Goal: Transaction & Acquisition: Purchase product/service

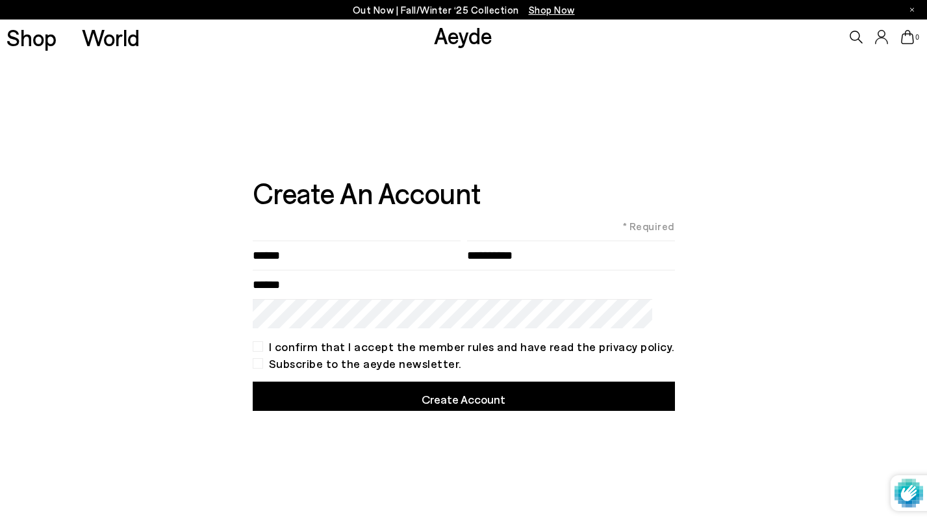
type input"] "******"
click at [490, 253] on input"] "text" at bounding box center [571, 254] width 208 height 29
type input"] "**********"
click at [391, 292] on input "Email" at bounding box center [464, 284] width 422 height 29
type input "**"
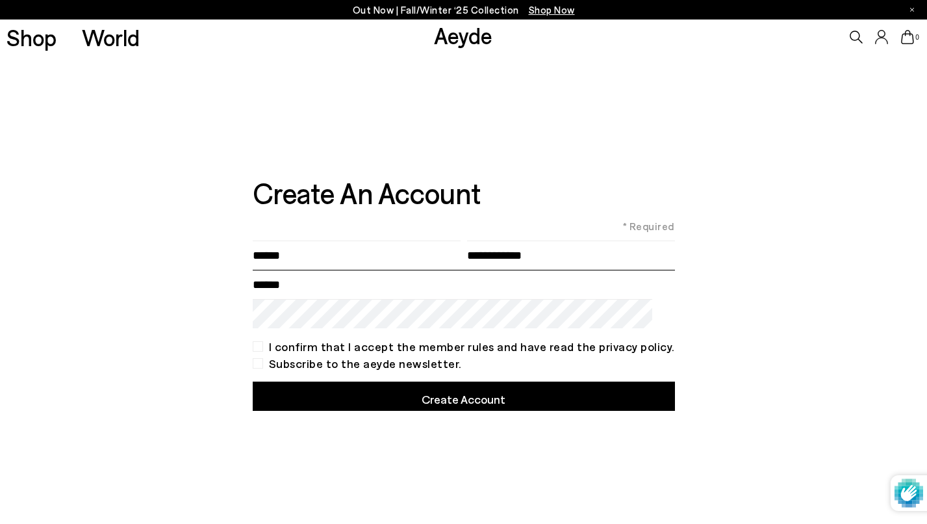
type input "**********"
click at [266, 345] on div "I confirm that I accept the member rules and have read the privacy policy." at bounding box center [464, 346] width 422 height 10
click at [269, 362] on div "Subscribe to the aeyde newsletter." at bounding box center [464, 363] width 422 height 10
click at [353, 397] on button "Create Account" at bounding box center [464, 395] width 422 height 29
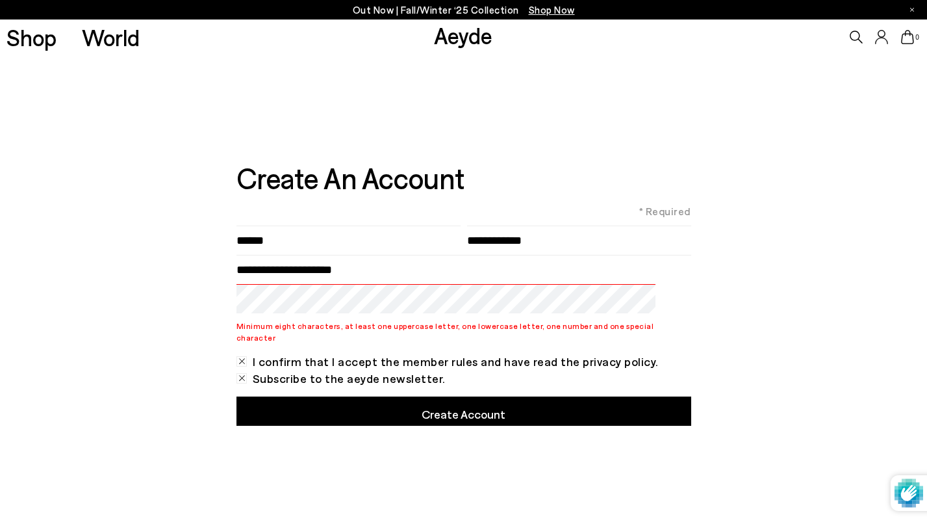
click at [383, 403] on button "Create Account" at bounding box center [463, 410] width 455 height 29
click at [440, 407] on button "Create Account" at bounding box center [463, 410] width 455 height 29
click at [214, 303] on div "**********" at bounding box center [463, 291] width 927 height 472
click at [466, 414] on button "Create Account" at bounding box center [463, 410] width 455 height 29
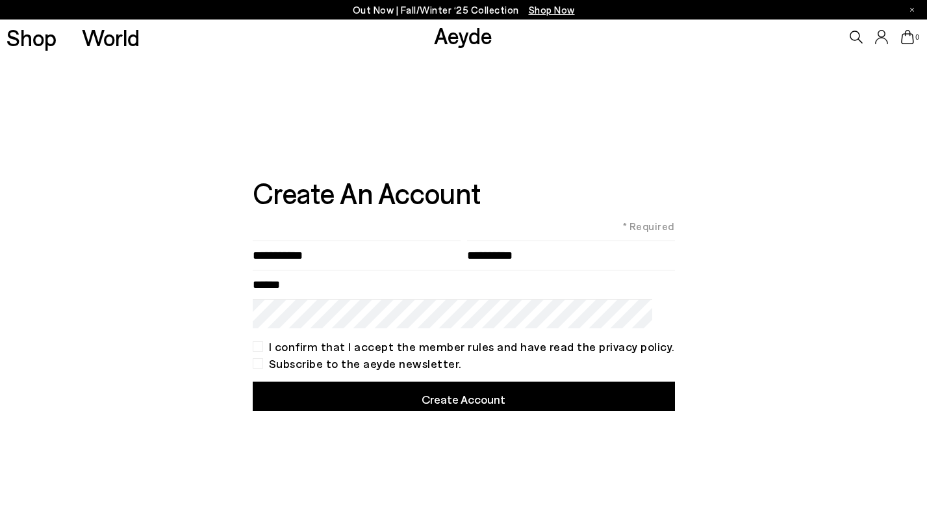
click at [885, 33] on icon at bounding box center [882, 37] width 12 height 14
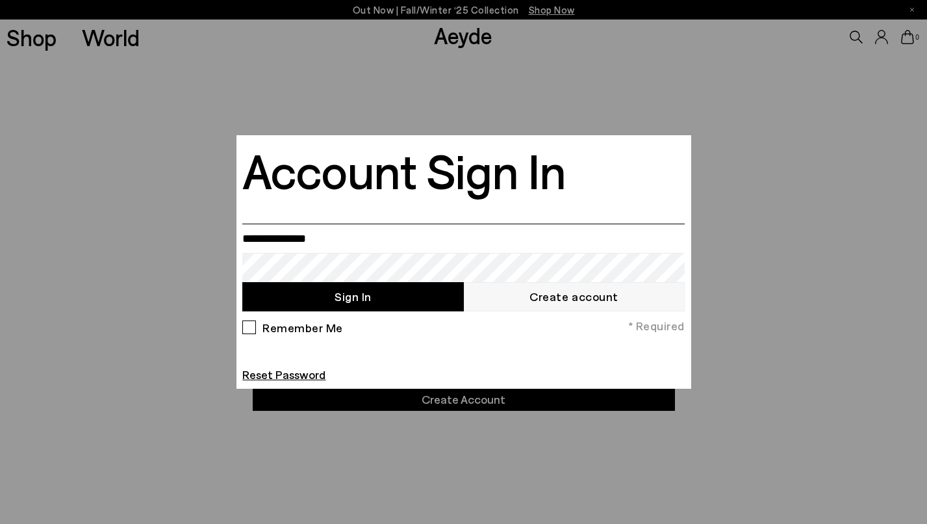
type input "**********"
click at [353, 296] on button "Sign In" at bounding box center [352, 296] width 221 height 29
click at [254, 324] on div "Remember Me" at bounding box center [292, 330] width 101 height 20
click at [390, 299] on button "Sign In" at bounding box center [352, 296] width 221 height 29
click at [351, 298] on button "Sign In" at bounding box center [352, 296] width 221 height 29
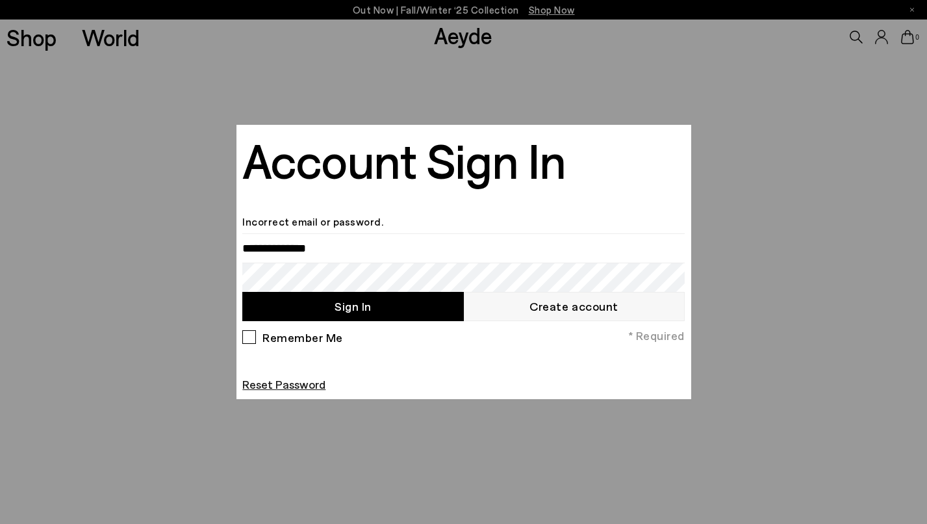
click at [257, 388] on link "Reset Password" at bounding box center [283, 384] width 83 height 14
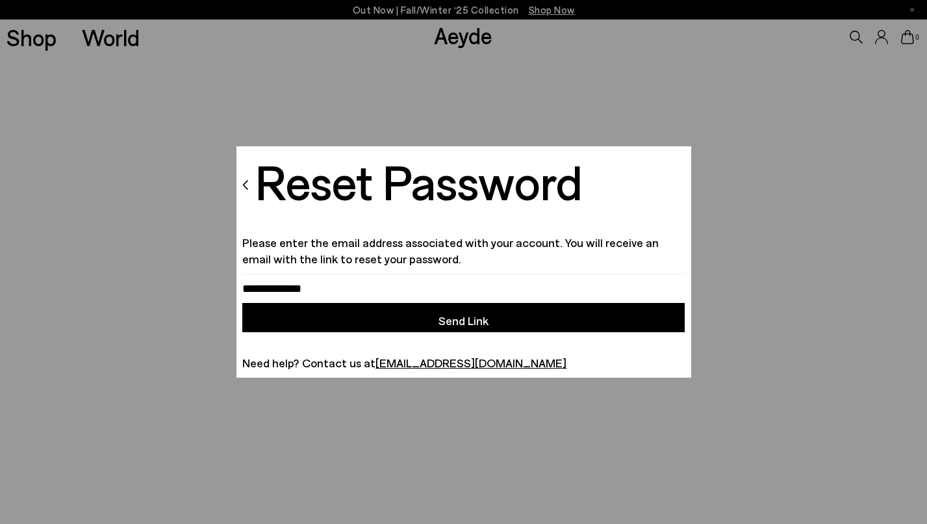
click at [444, 320] on button "Send Link" at bounding box center [463, 317] width 442 height 29
type input "**********"
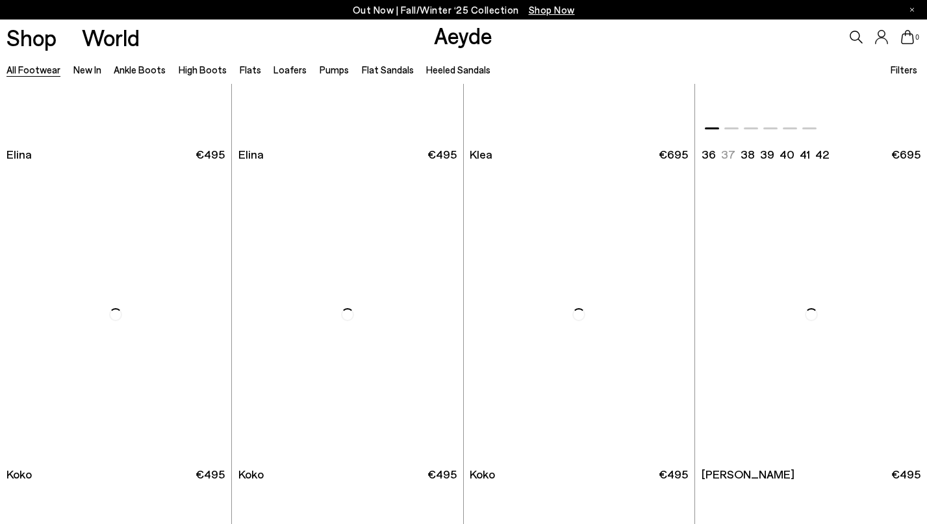
scroll to position [1551, 0]
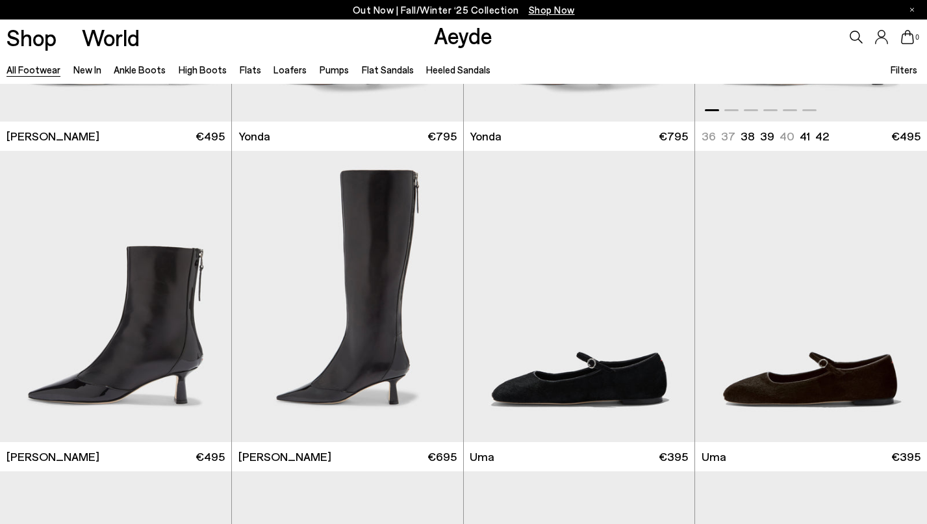
scroll to position [3132, 0]
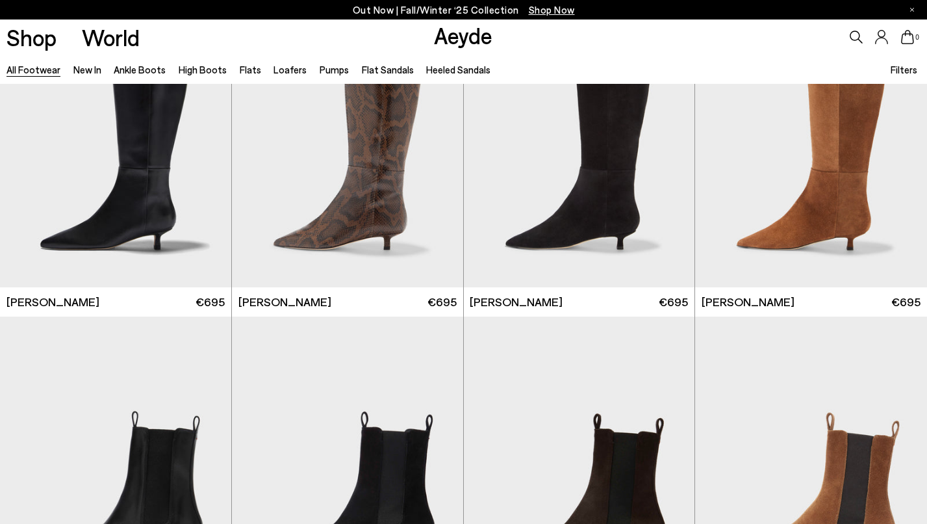
scroll to position [4667, 0]
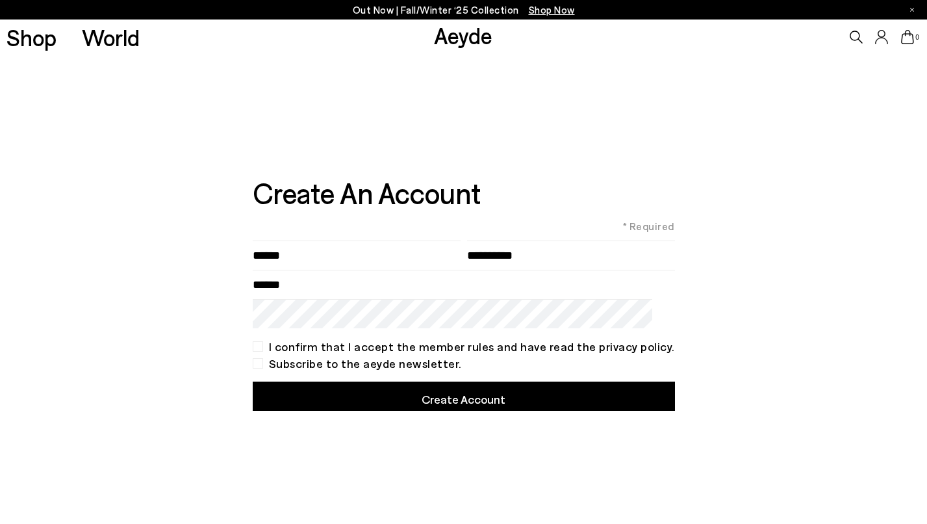
type input"] "******"
click at [546, 255] on input"] "text" at bounding box center [571, 254] width 208 height 29
type input"] "**********"
click at [469, 292] on input "Email" at bounding box center [464, 284] width 422 height 29
type input "**********"
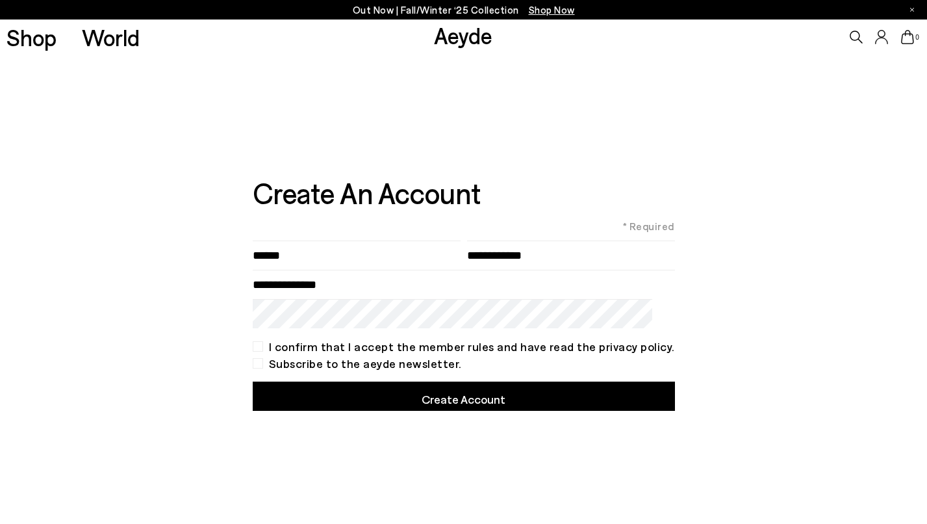
click at [266, 348] on div "I confirm that I accept the member rules and have read the privacy policy." at bounding box center [464, 346] width 422 height 10
click at [268, 362] on div "Subscribe to the aeyde newsletter." at bounding box center [464, 363] width 422 height 10
click at [411, 392] on button "Create Account" at bounding box center [464, 395] width 422 height 29
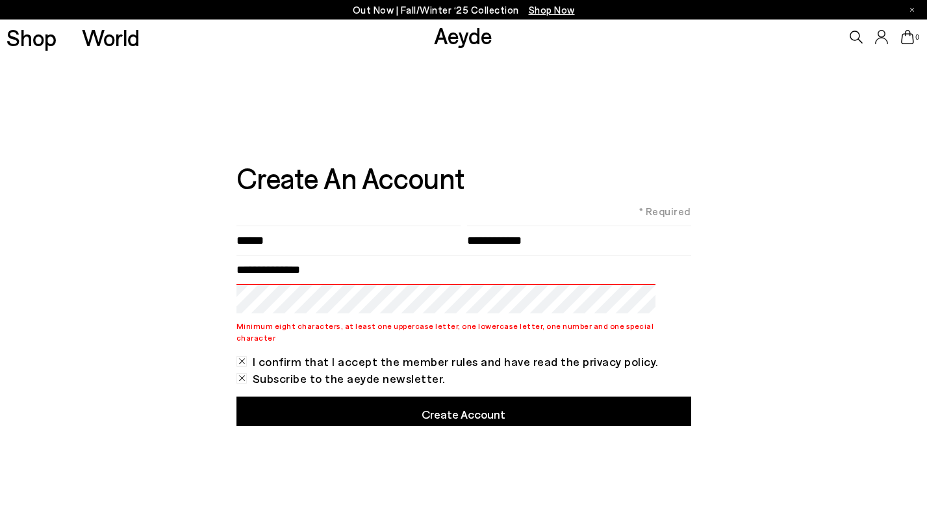
click at [498, 405] on button "Create Account" at bounding box center [463, 410] width 455 height 29
click at [457, 411] on button "Create Account" at bounding box center [463, 410] width 455 height 29
click at [477, 397] on button "Create Account" at bounding box center [463, 410] width 455 height 29
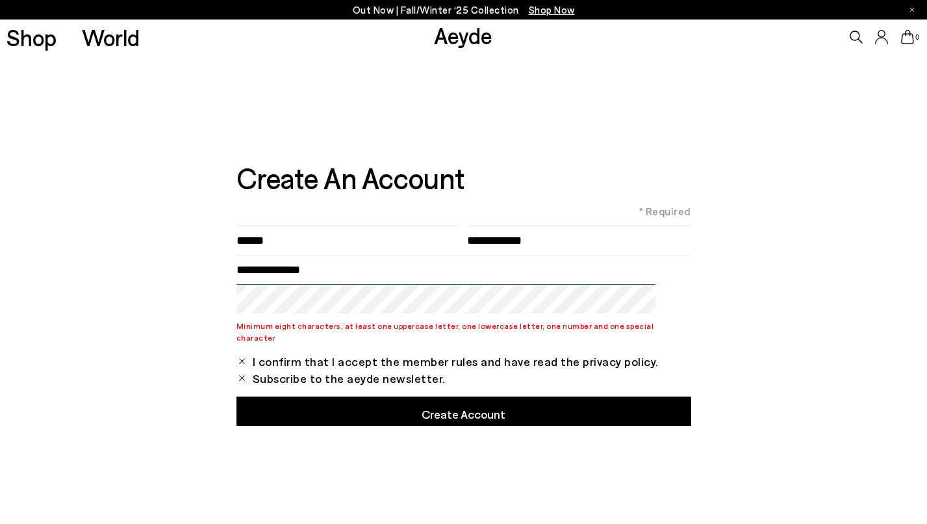
click at [422, 9] on p "Out Now | Fall/Winter ‘25 Collection Shop Now" at bounding box center [464, 10] width 222 height 16
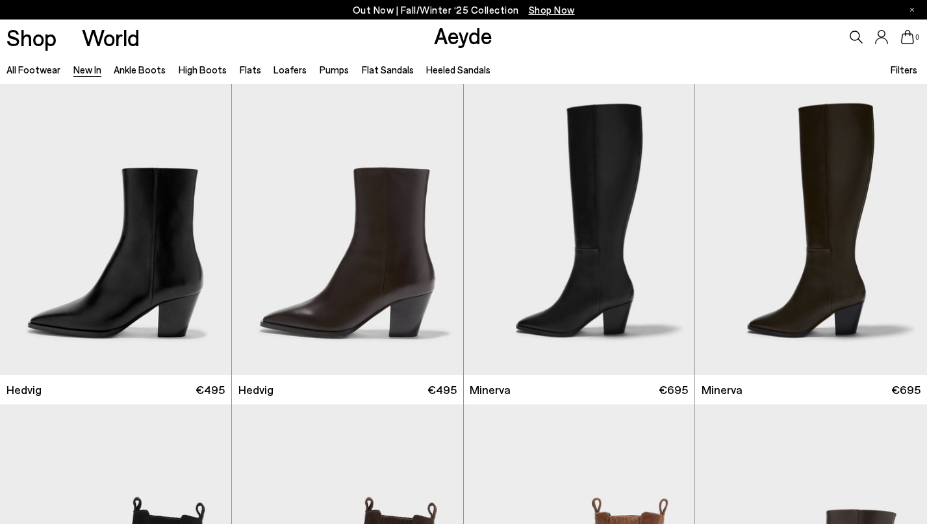
click at [883, 40] on icon at bounding box center [881, 37] width 13 height 14
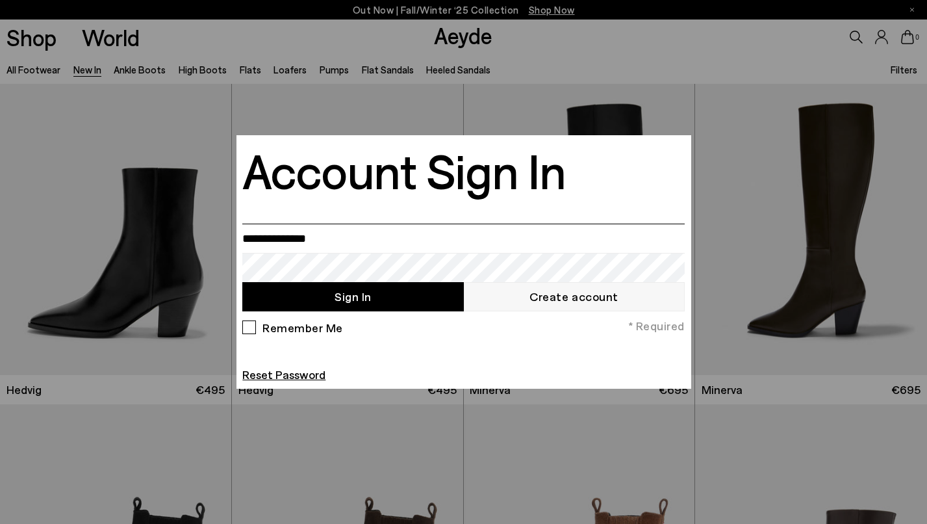
type input "**********"
click at [309, 301] on button "Sign In" at bounding box center [352, 296] width 221 height 29
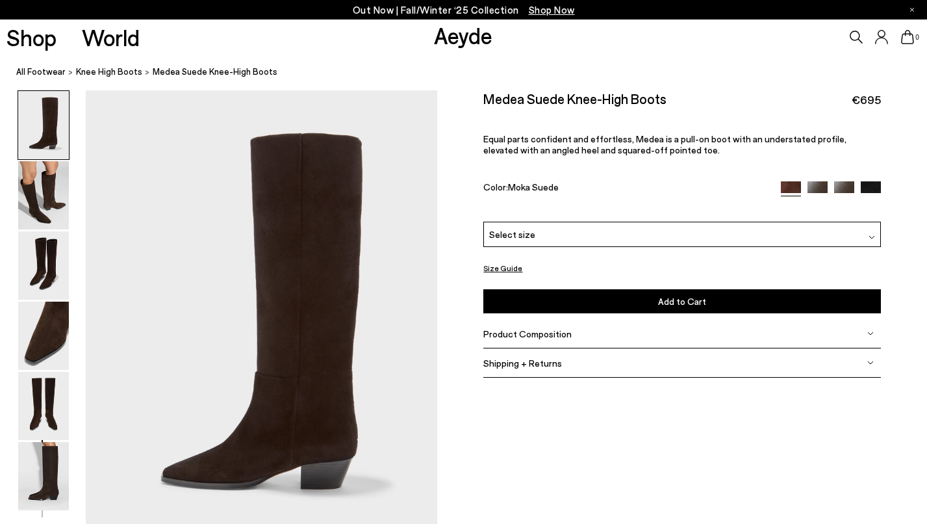
click at [623, 235] on div "Select size" at bounding box center [681, 234] width 397 height 25
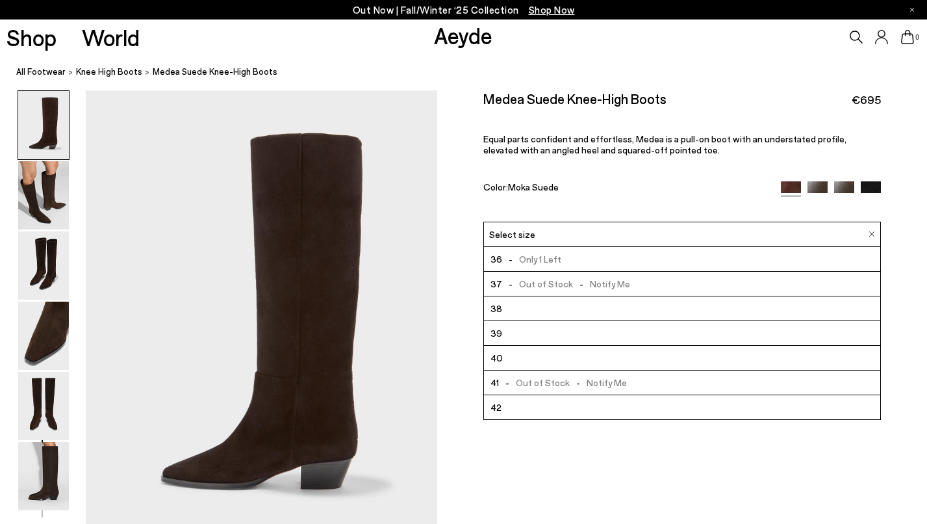
click at [614, 331] on li "39" at bounding box center [682, 333] width 396 height 25
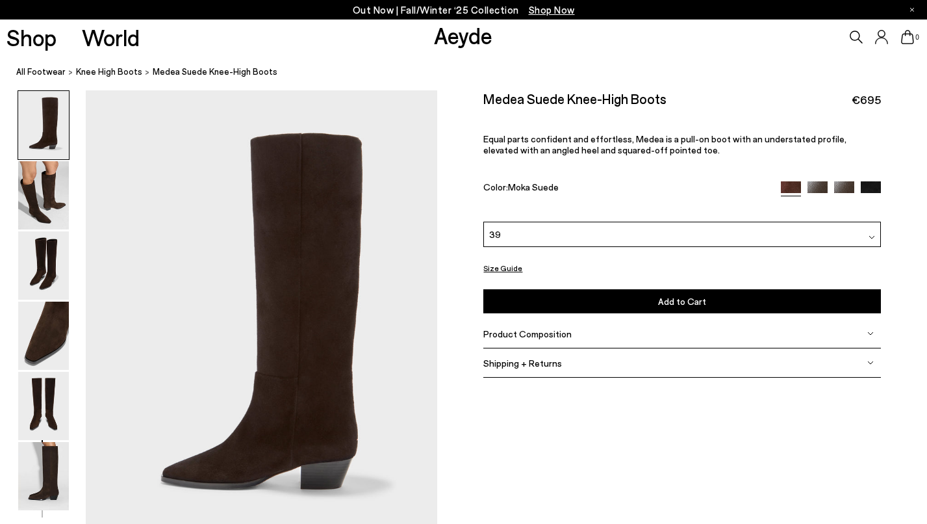
click at [616, 303] on button "Add to Cart Select a Size First" at bounding box center [681, 301] width 397 height 24
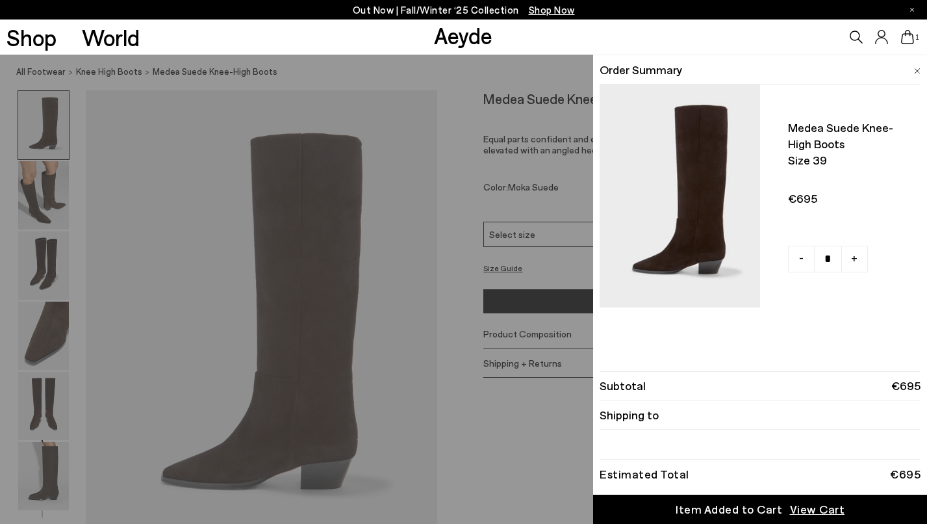
click at [242, 36] on div "Shop World Aeyde 1" at bounding box center [463, 36] width 927 height 35
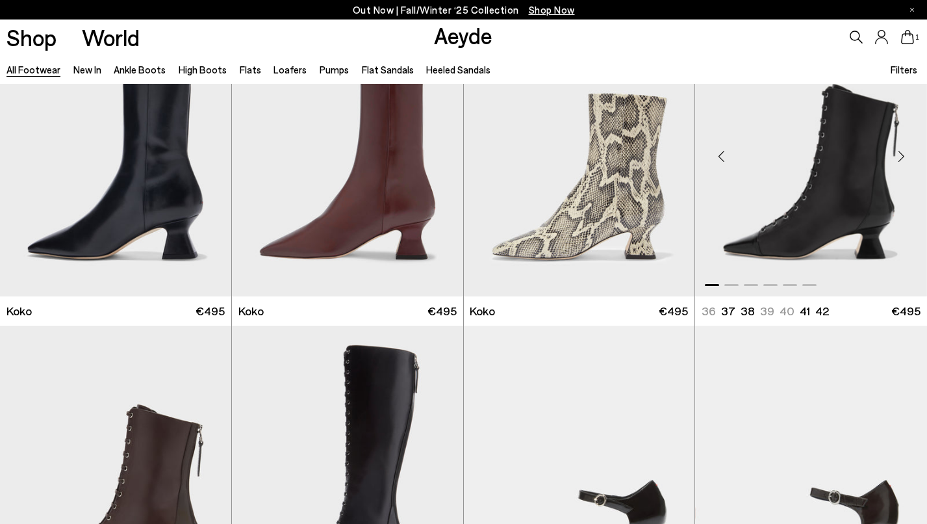
scroll to position [1684, 0]
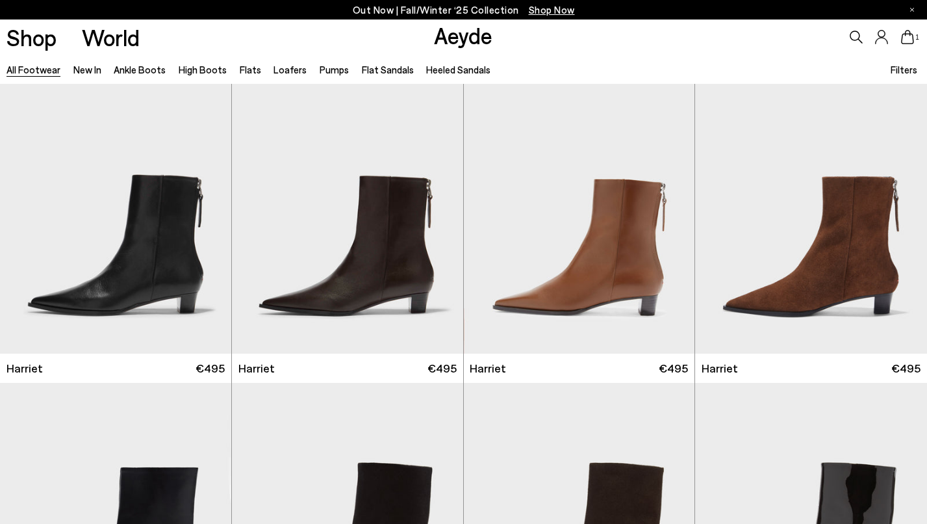
scroll to position [5153, 0]
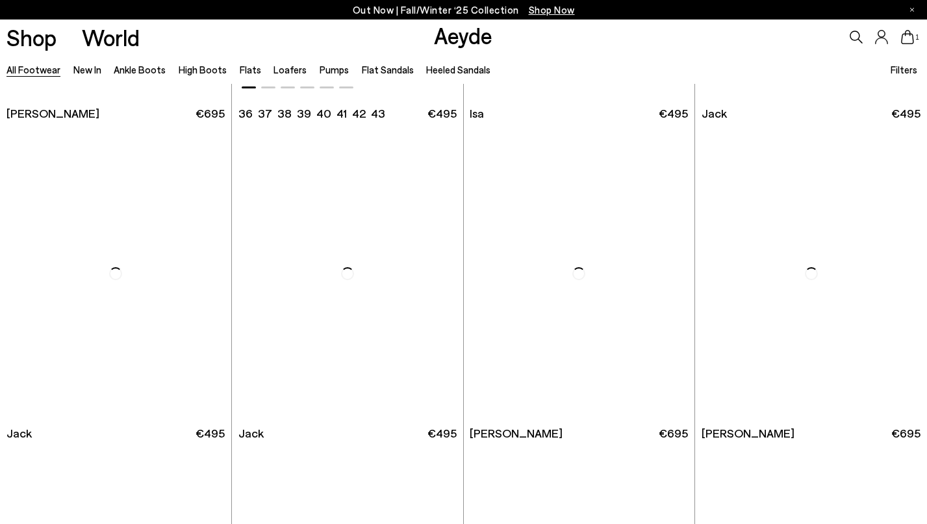
scroll to position [7953, 0]
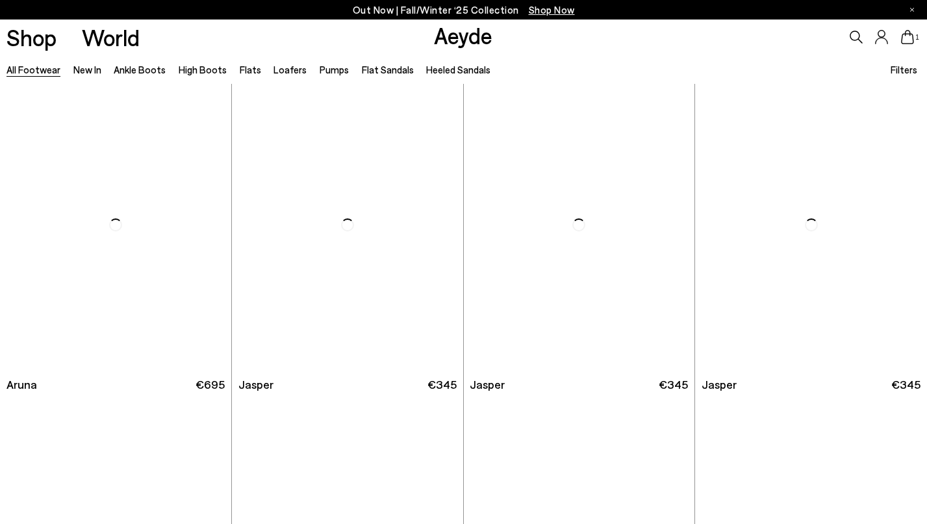
scroll to position [9921, 0]
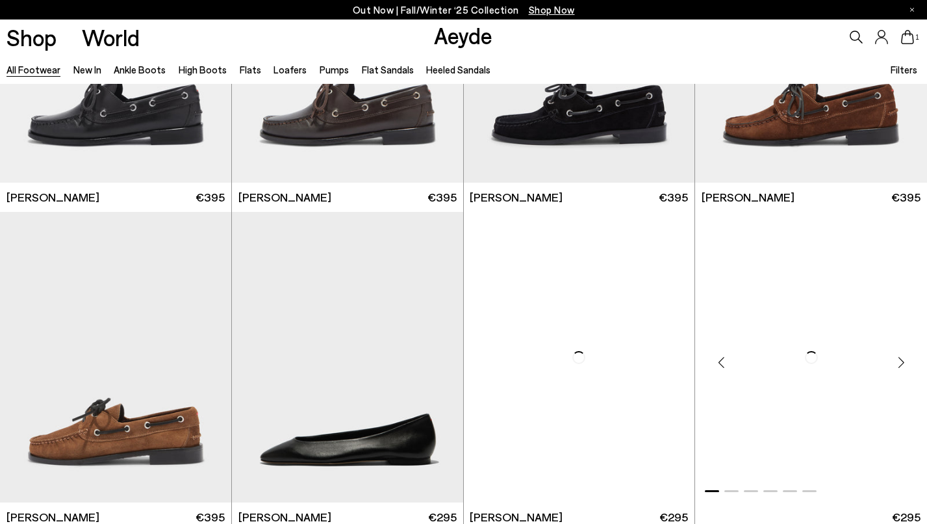
scroll to position [11720, 0]
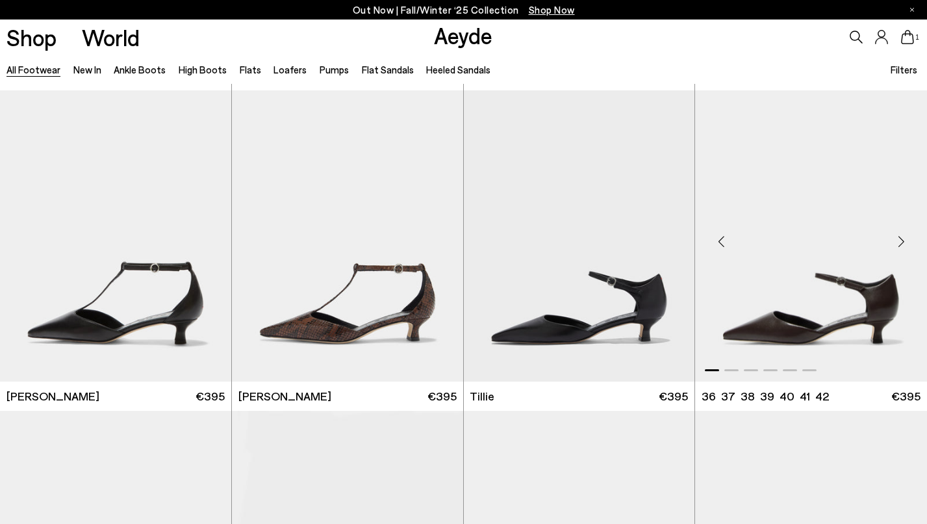
scroll to position [13437, 0]
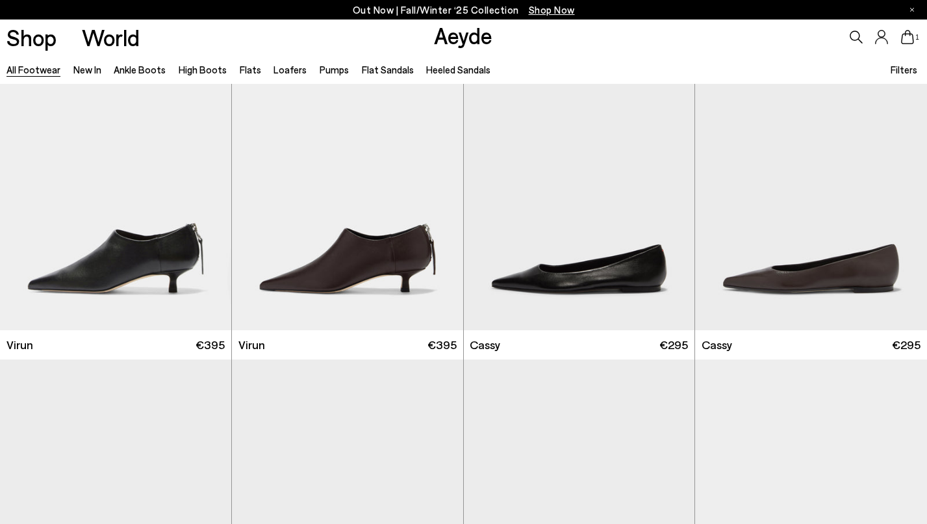
scroll to position [15084, 0]
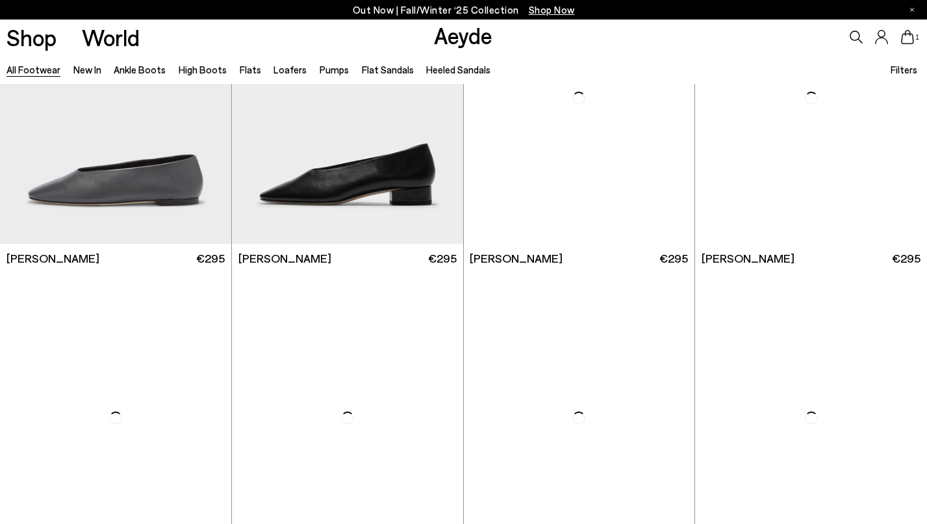
scroll to position [17722, 0]
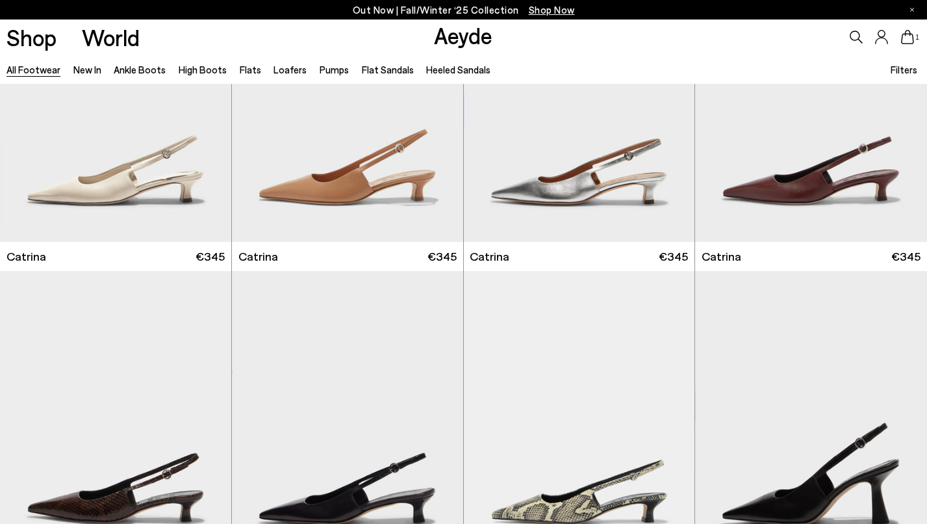
scroll to position [19319, 0]
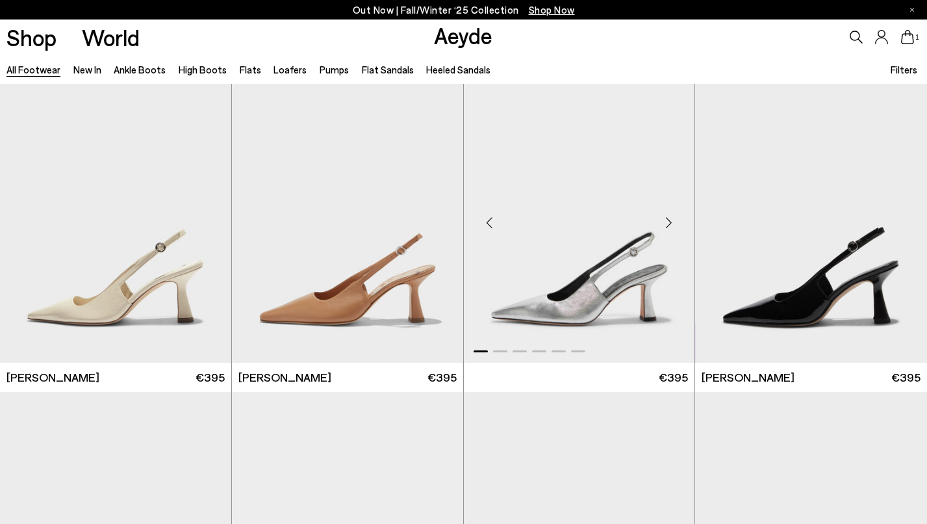
scroll to position [19868, 0]
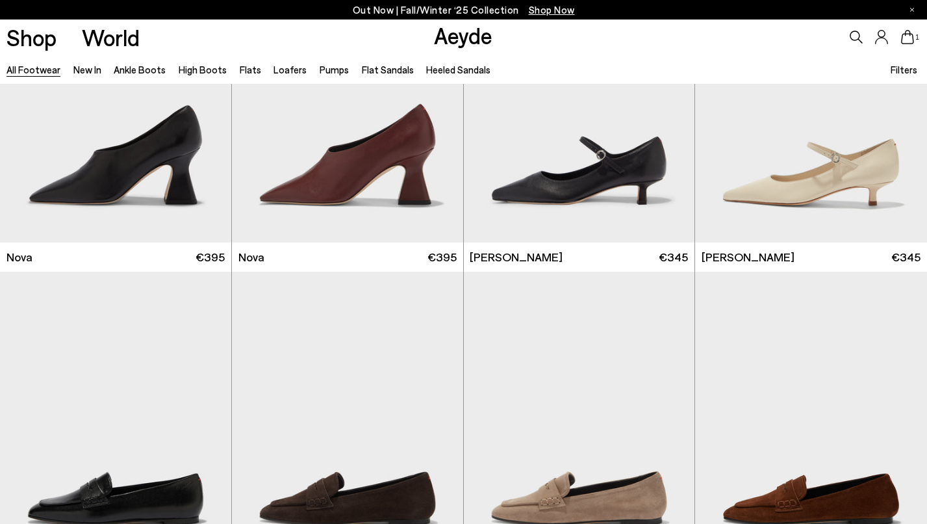
scroll to position [21846, 0]
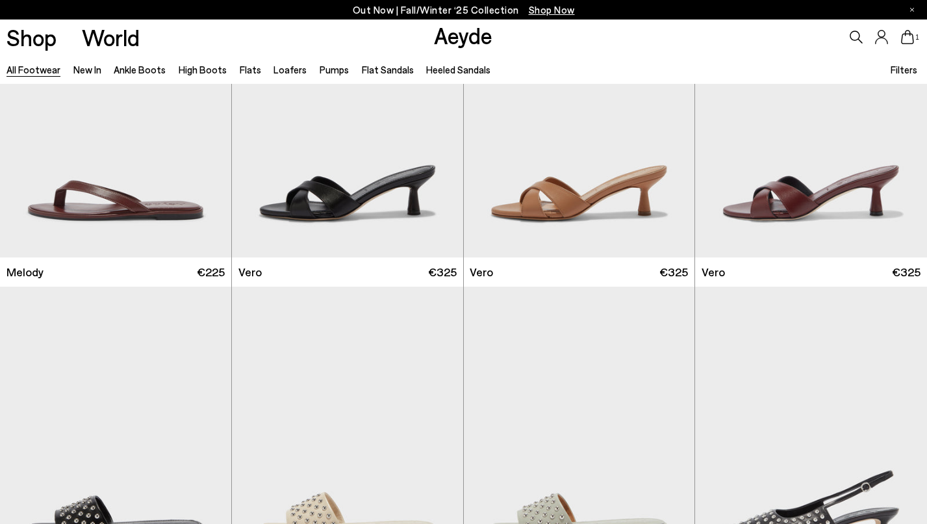
scroll to position [24408, 0]
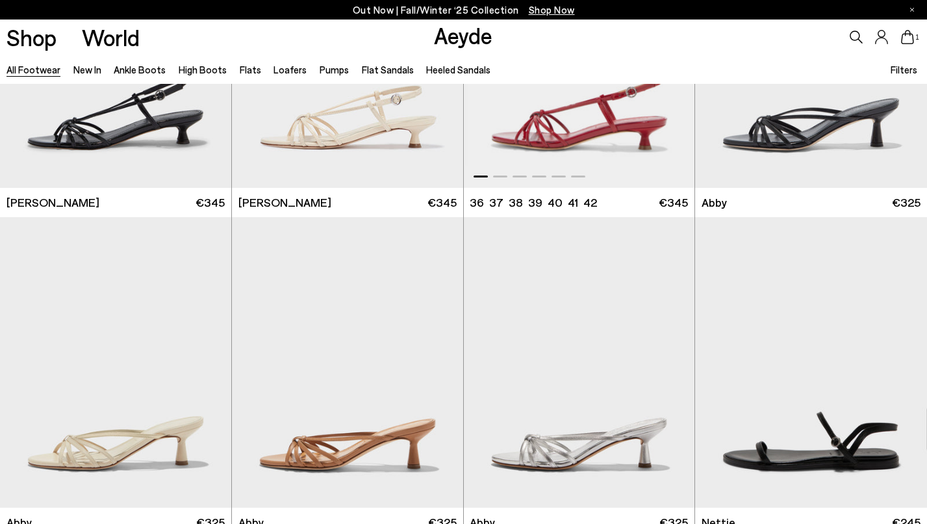
scroll to position [26711, 0]
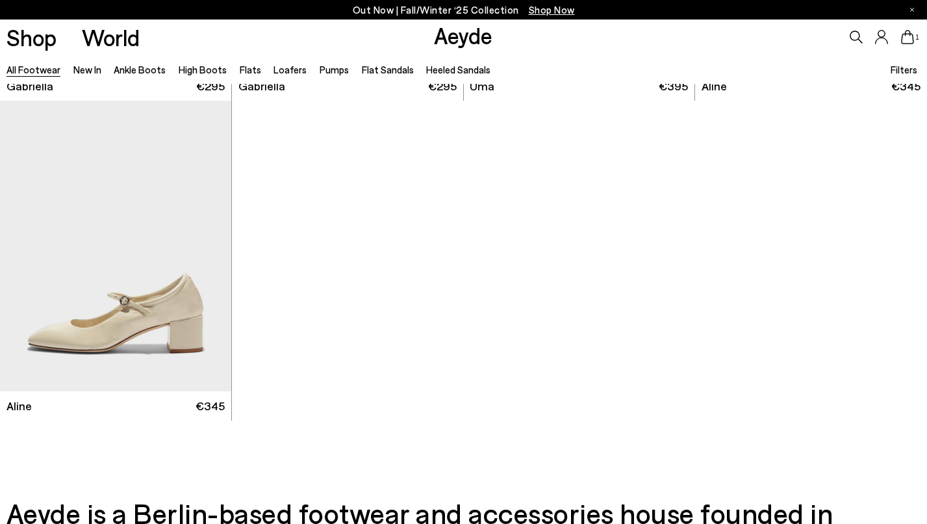
scroll to position [29094, 0]
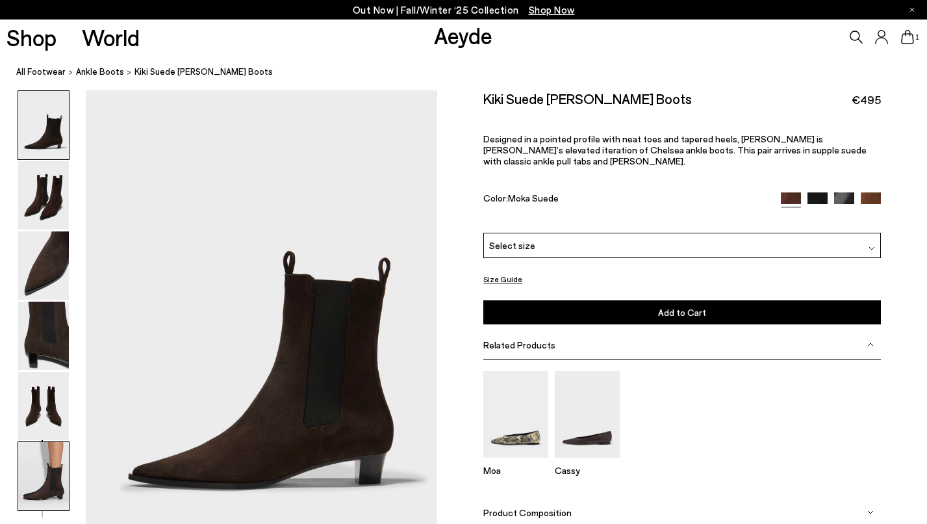
click at [58, 466] on img at bounding box center [43, 476] width 51 height 68
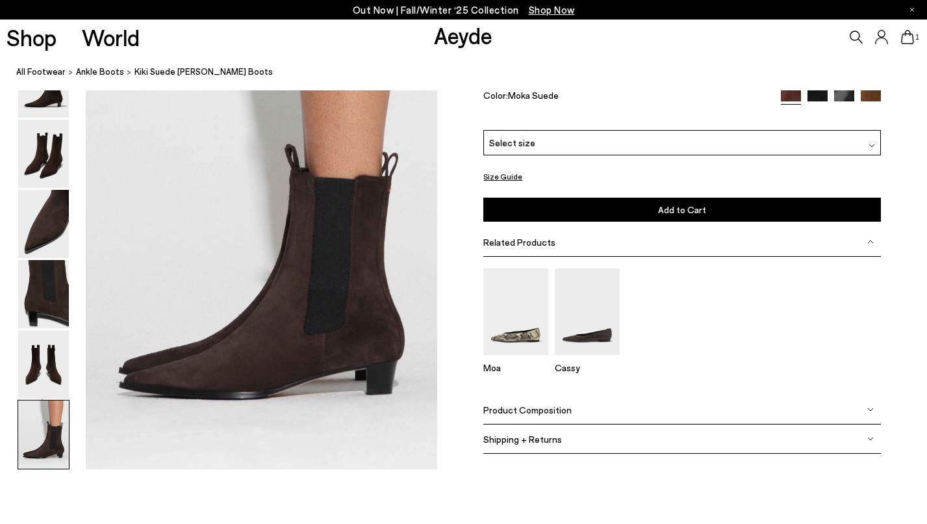
click at [45, 424] on img at bounding box center [43, 434] width 51 height 68
click at [40, 374] on img at bounding box center [43, 364] width 51 height 68
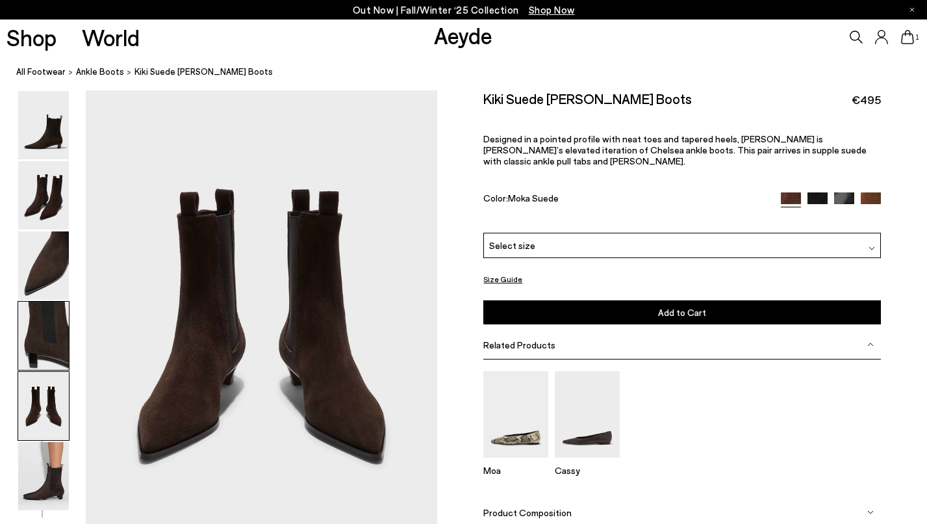
click at [41, 330] on img at bounding box center [43, 335] width 51 height 68
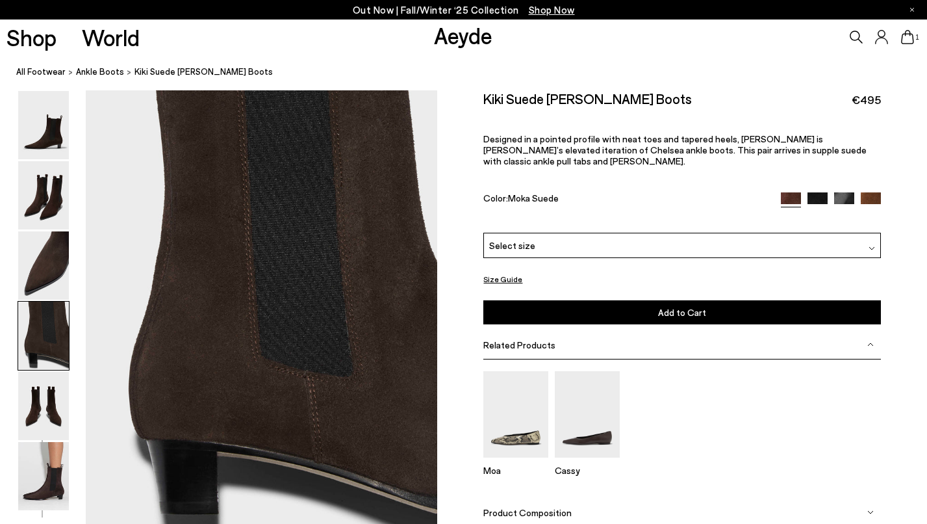
scroll to position [1412, 0]
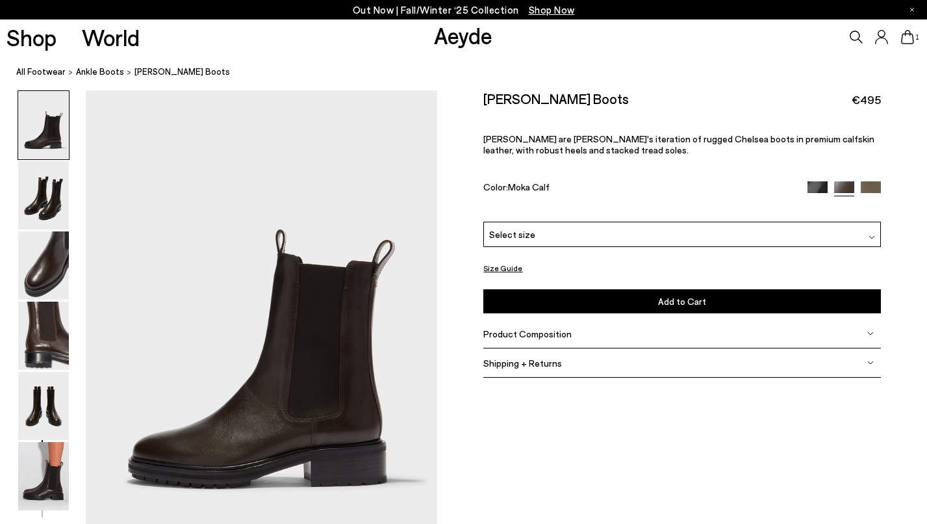
click at [537, 236] on div "Select size" at bounding box center [681, 234] width 397 height 25
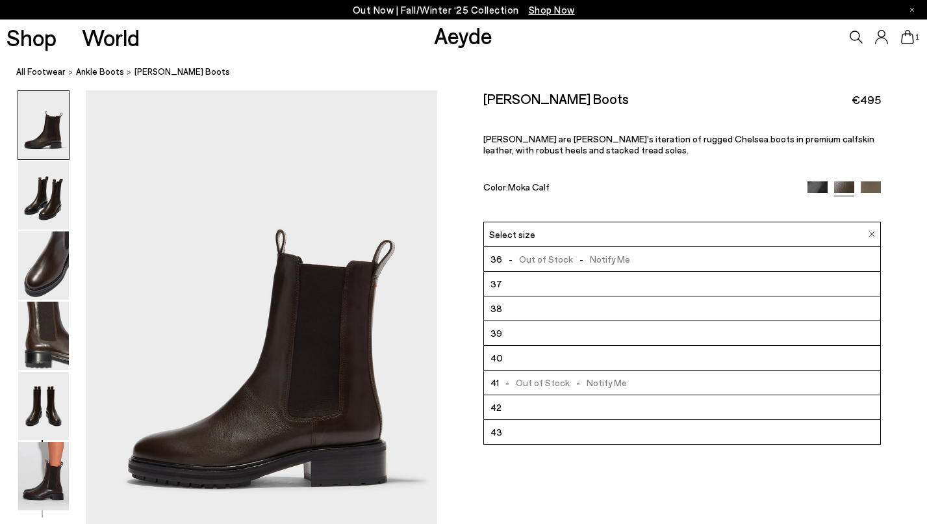
click at [494, 333] on span "39" at bounding box center [496, 333] width 12 height 16
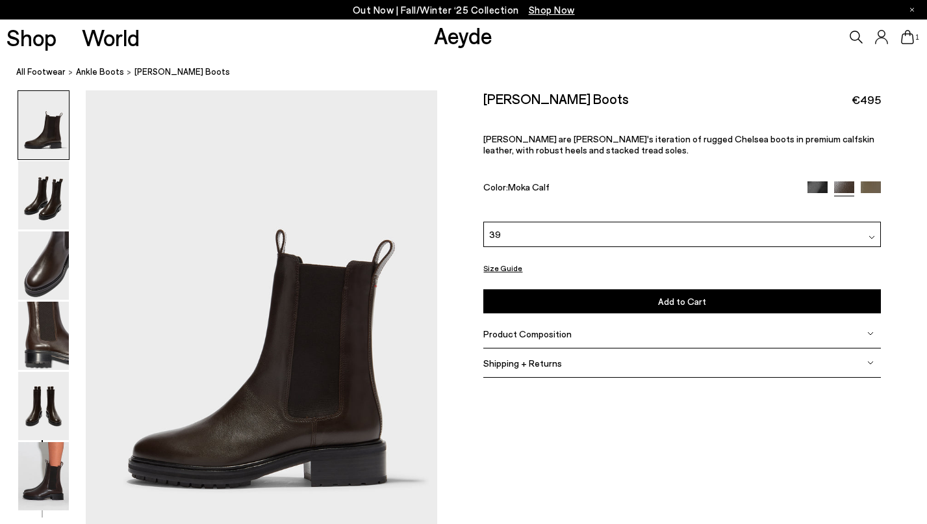
click at [500, 269] on button "Size Guide" at bounding box center [502, 268] width 39 height 16
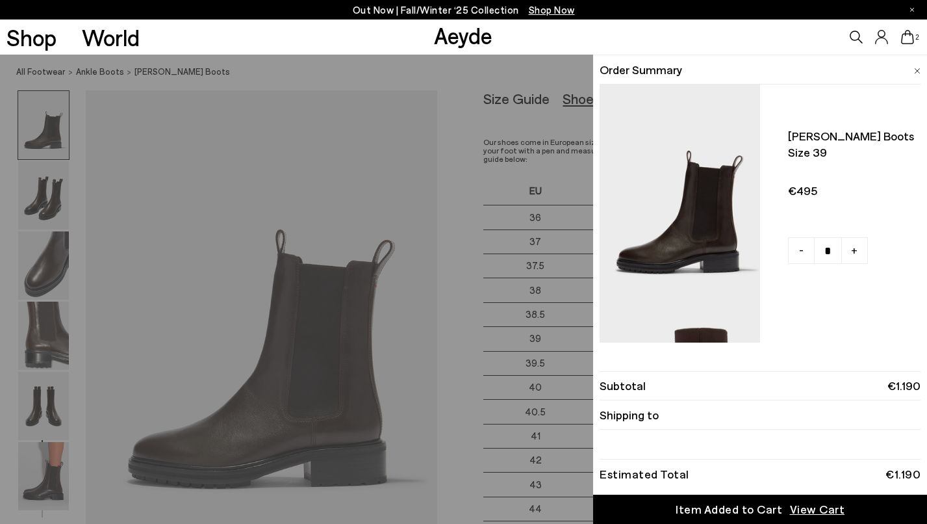
click at [919, 70] on img at bounding box center [917, 71] width 6 height 6
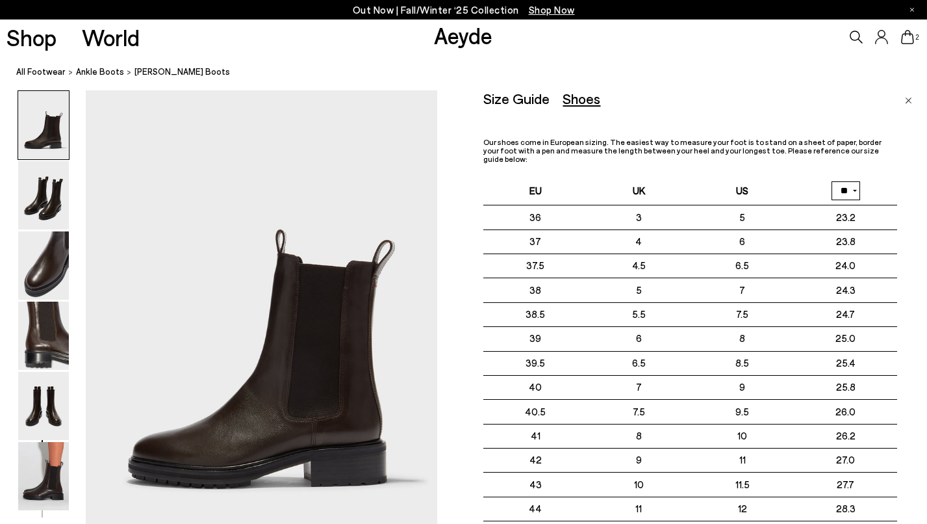
click at [913, 99] on div "Size Guide Shoes Belt Our shoes come in European sizing. The easiest way to mea…" at bounding box center [705, 352] width 444 height 524
click at [906, 97] on img "Close" at bounding box center [908, 100] width 7 height 6
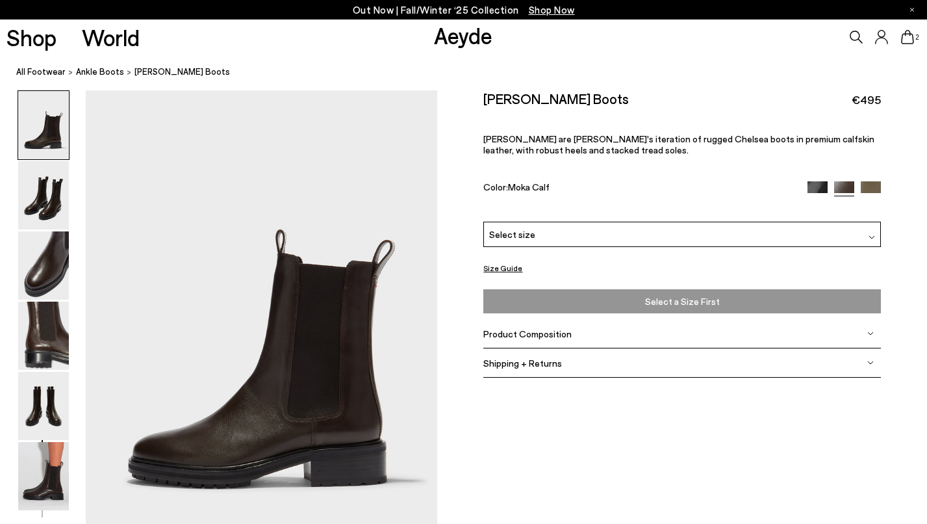
click at [733, 301] on span "Select a Size First" at bounding box center [681, 301] width 389 height 16
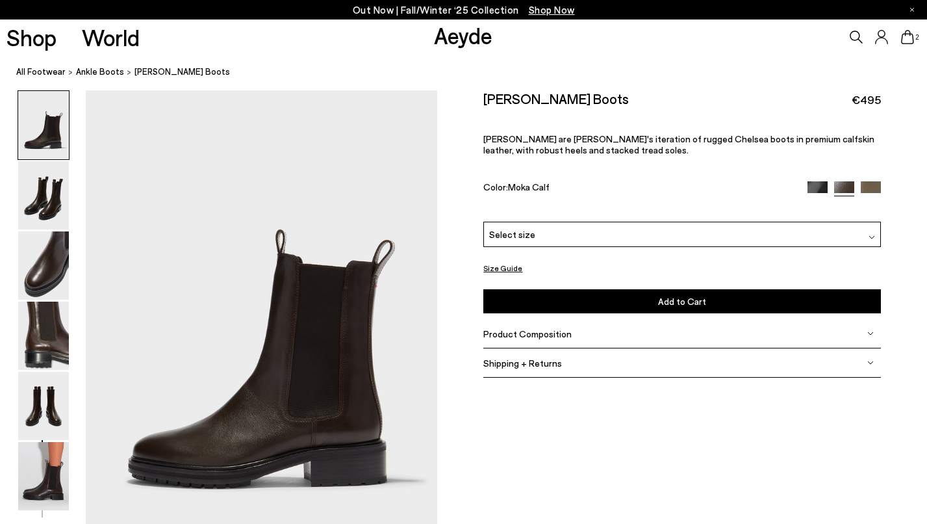
click at [872, 188] on img at bounding box center [871, 191] width 20 height 20
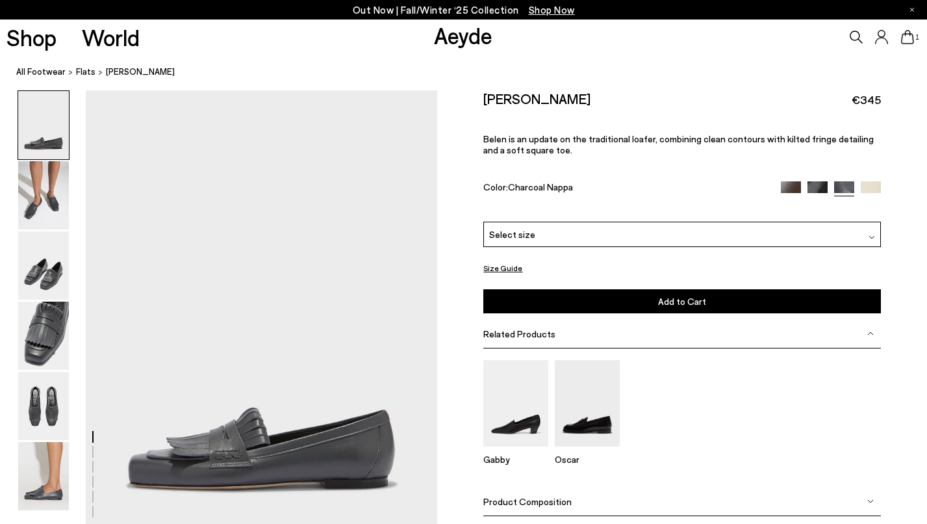
click at [505, 268] on button "Size Guide" at bounding box center [502, 268] width 39 height 16
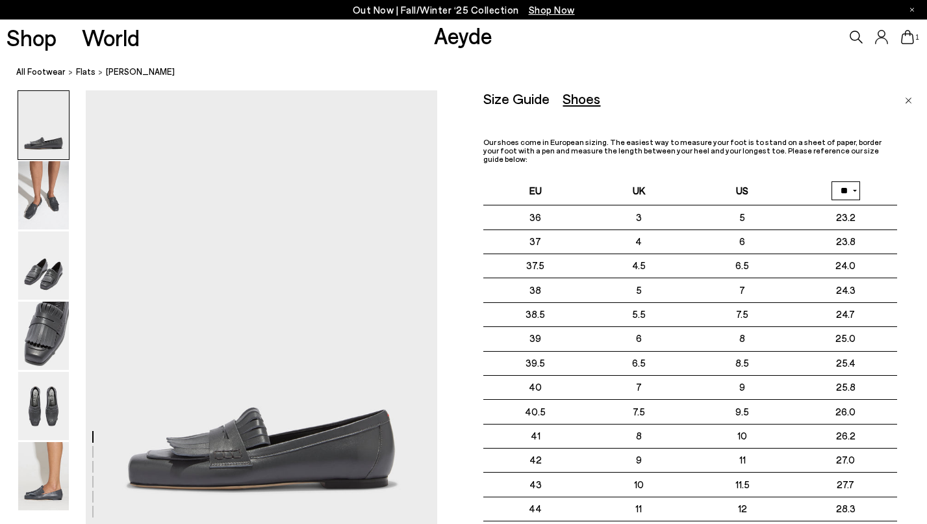
click at [909, 99] on img "Close" at bounding box center [908, 100] width 7 height 6
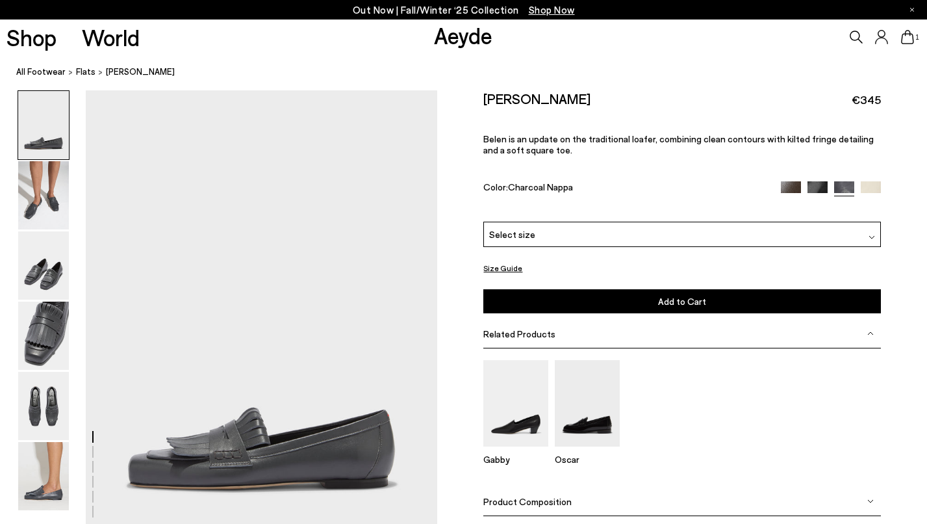
click at [624, 229] on div "Select size" at bounding box center [681, 234] width 397 height 25
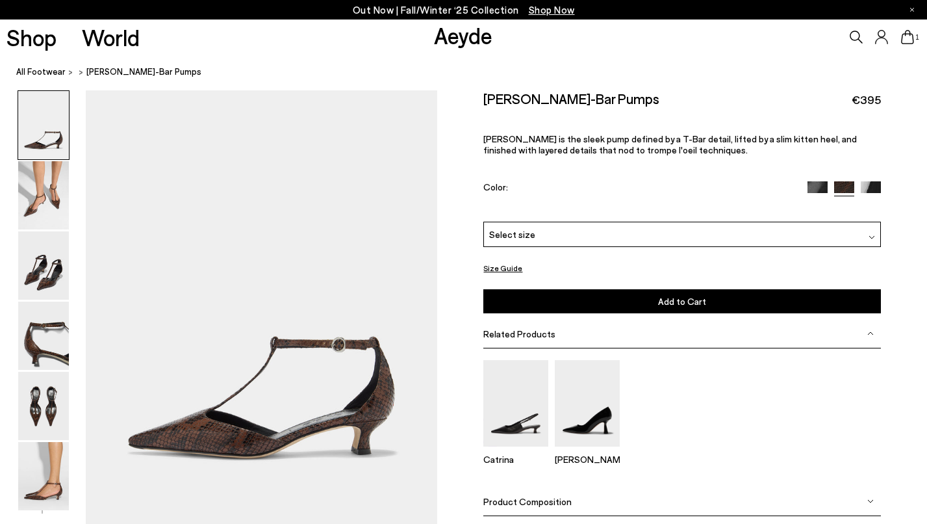
click at [529, 232] on span "Select size" at bounding box center [512, 234] width 46 height 14
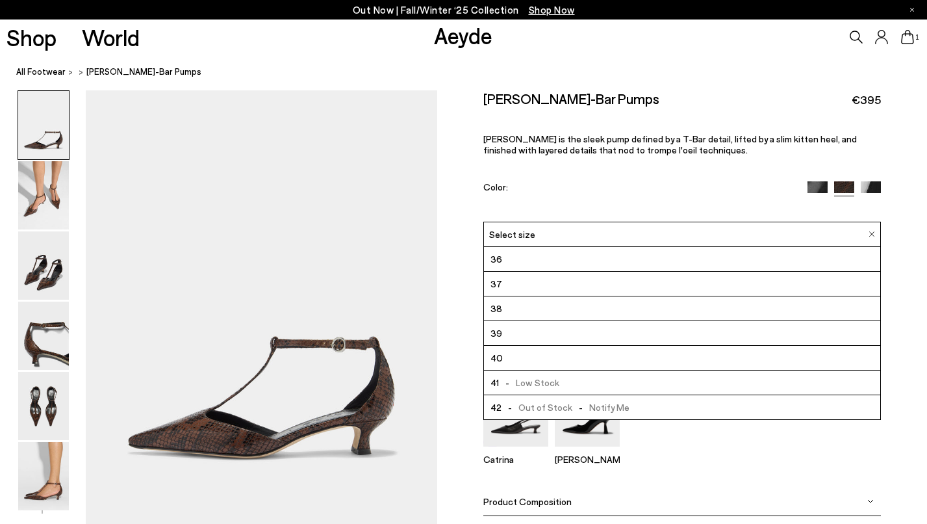
click at [526, 331] on li "39" at bounding box center [682, 333] width 396 height 25
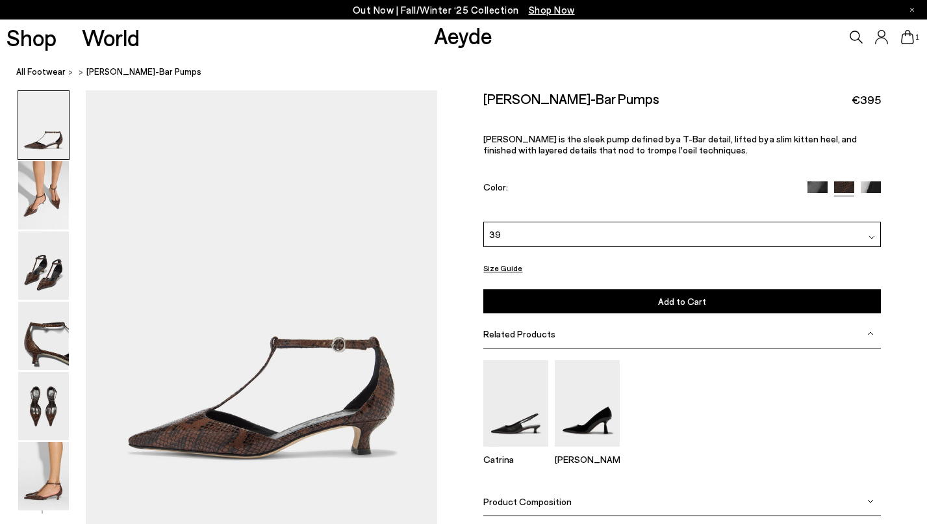
click at [535, 305] on button "Add to Cart Select a Size First" at bounding box center [681, 301] width 397 height 24
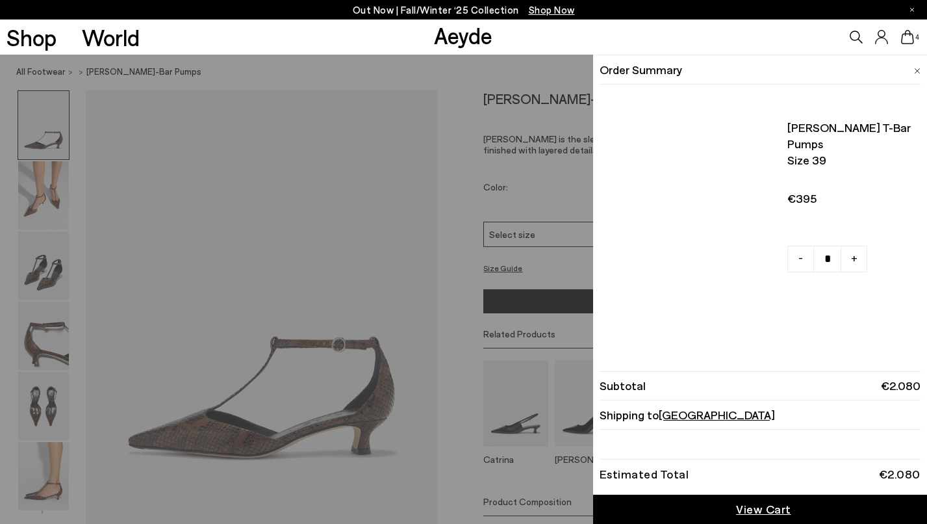
click at [907, 42] on icon at bounding box center [907, 37] width 13 height 14
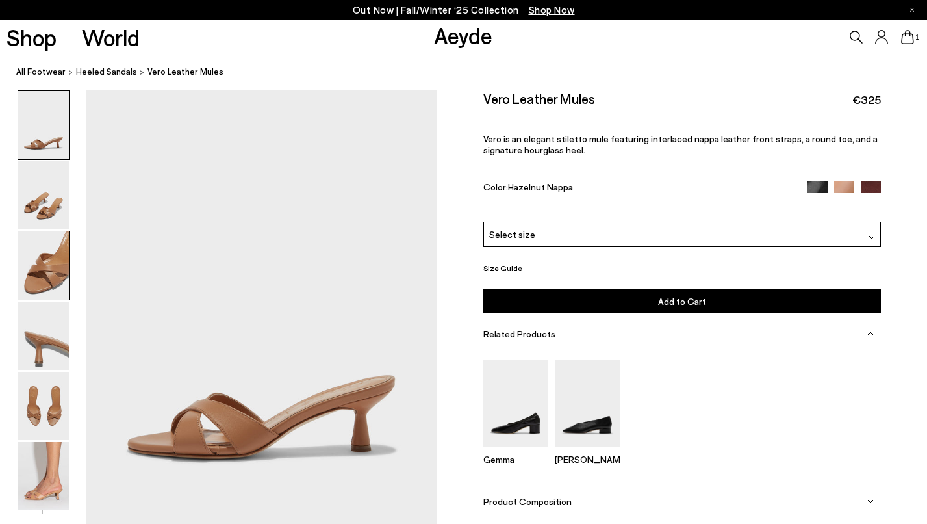
click at [53, 279] on img at bounding box center [43, 265] width 51 height 68
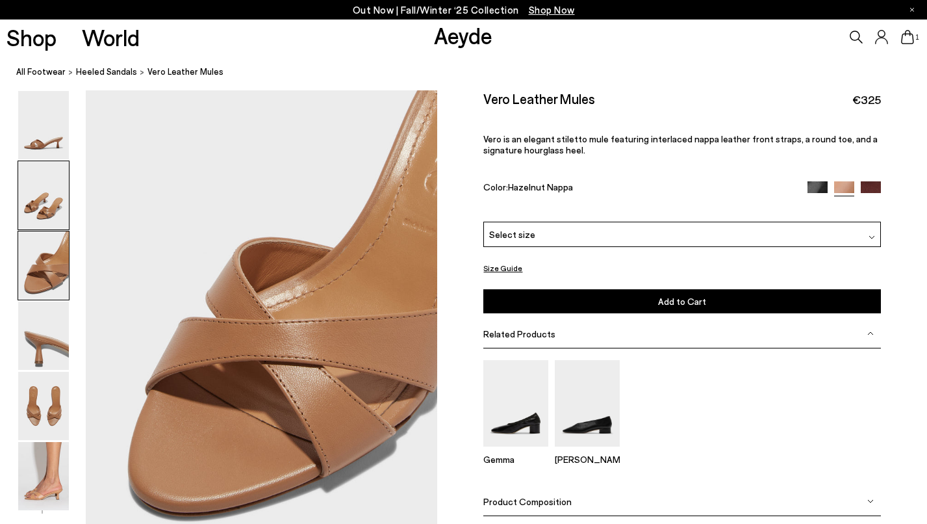
click at [47, 207] on img at bounding box center [43, 195] width 51 height 68
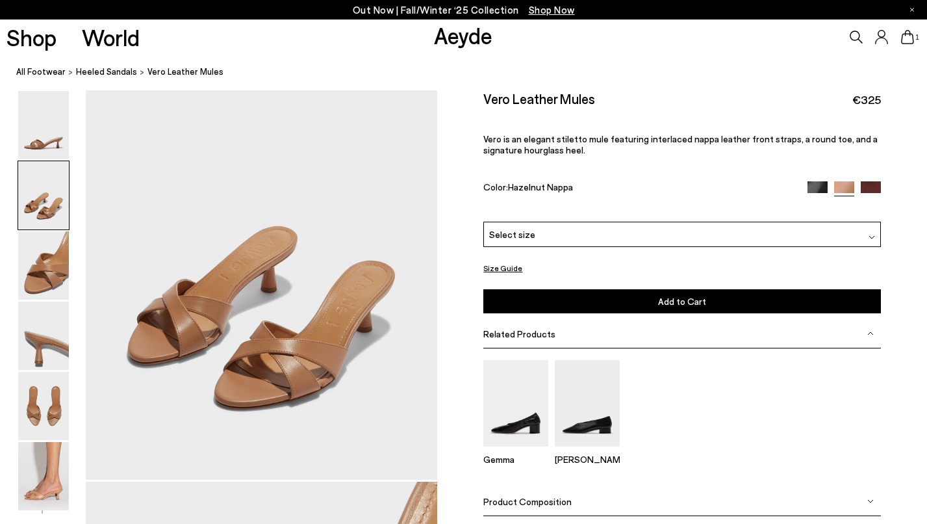
scroll to position [436, 0]
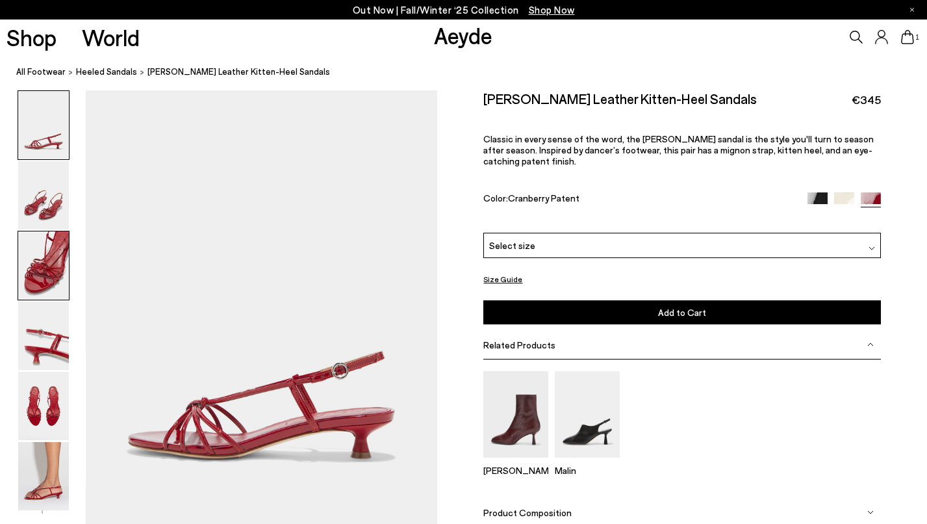
click at [49, 271] on img at bounding box center [43, 265] width 51 height 68
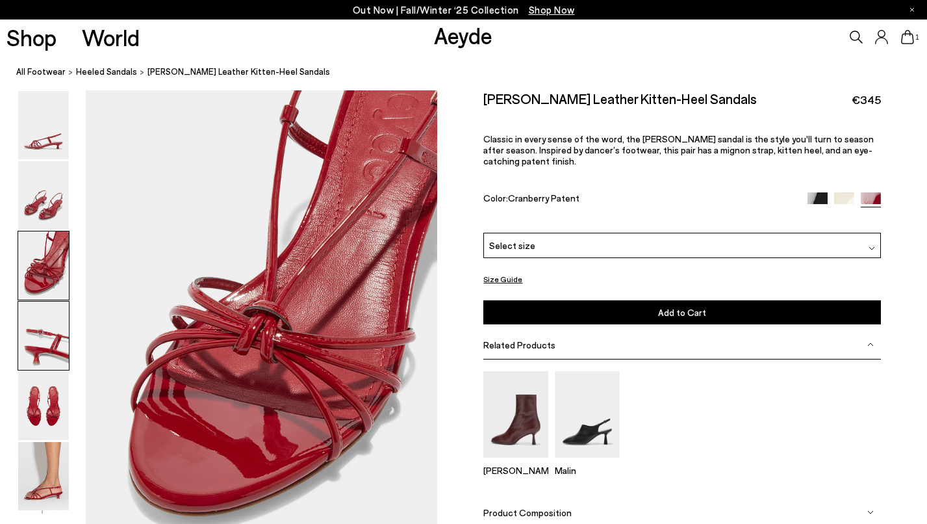
click at [51, 348] on img at bounding box center [43, 335] width 51 height 68
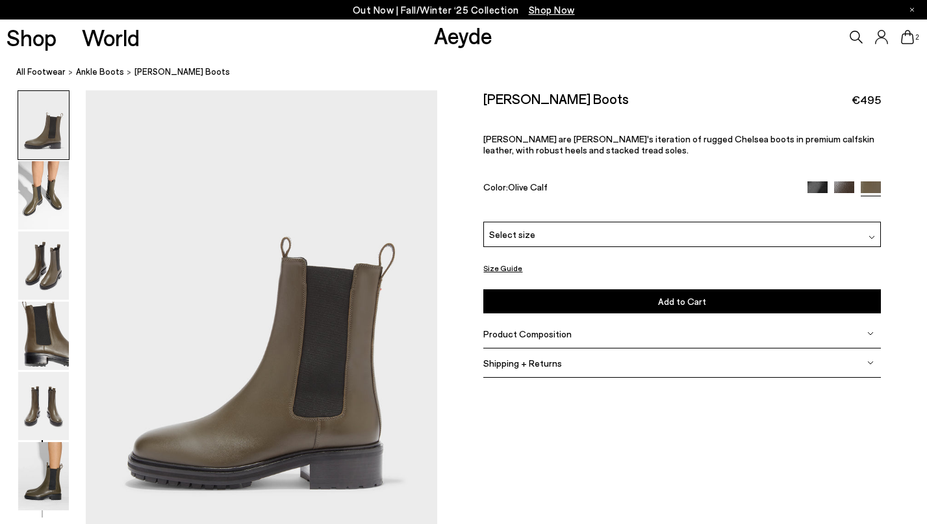
click at [526, 239] on span "Select size" at bounding box center [512, 234] width 46 height 14
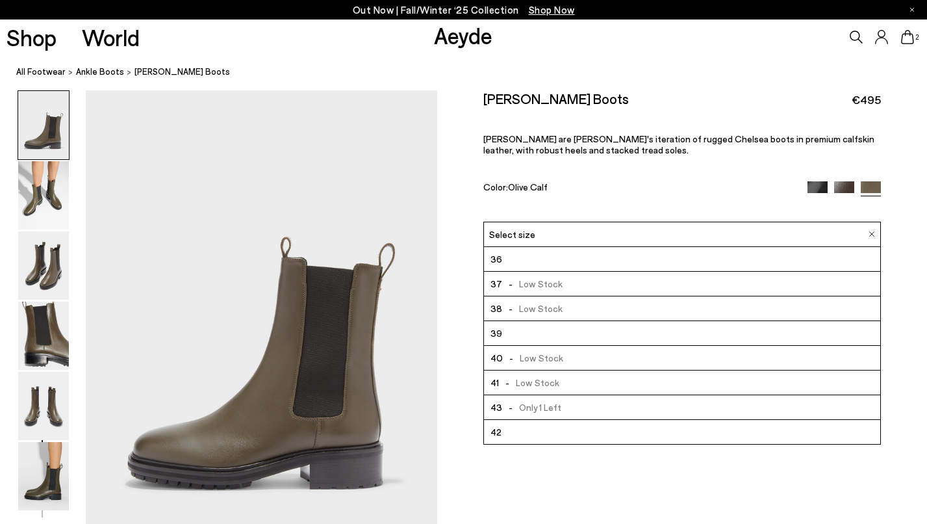
click at [511, 333] on li "39" at bounding box center [682, 333] width 396 height 25
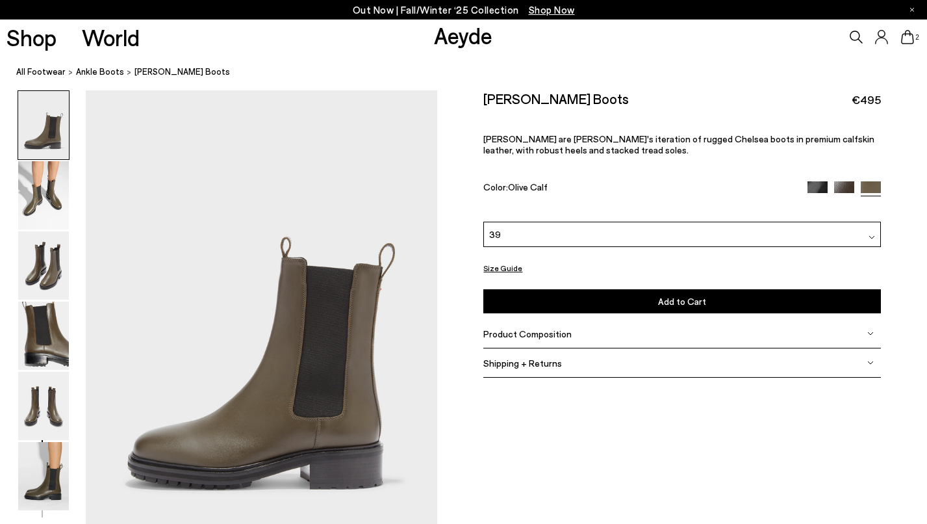
click at [537, 309] on button "Add to Cart Select a Size First" at bounding box center [681, 301] width 397 height 24
